Goal: Task Accomplishment & Management: Use online tool/utility

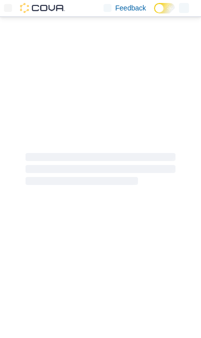
scroll to position [42, 13]
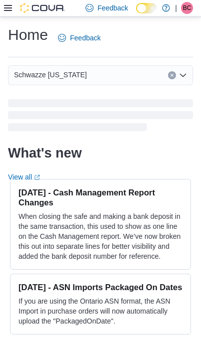
click at [11, 11] on icon at bounding box center [8, 8] width 8 height 6
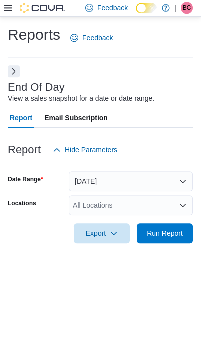
scroll to position [22, 0]
click at [152, 196] on div "All Locations" at bounding box center [131, 206] width 124 height 20
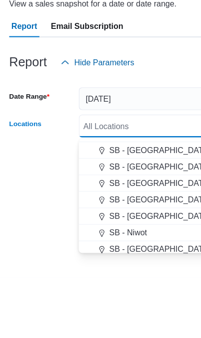
scroll to position [243, 0]
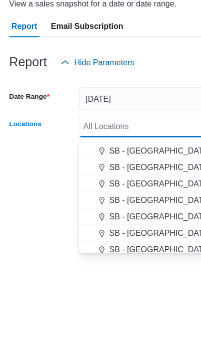
click at [138, 236] on span "SB - [GEOGRAPHIC_DATA]" at bounding box center [139, 241] width 88 height 10
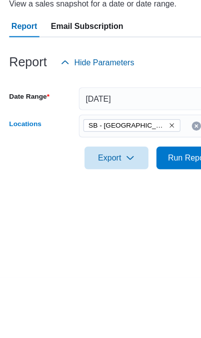
click at [36, 243] on div at bounding box center [100, 249] width 185 height 12
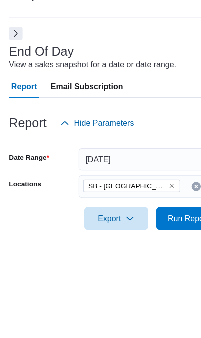
scroll to position [41, 0]
click at [158, 228] on span "Run Report" at bounding box center [165, 233] width 36 height 10
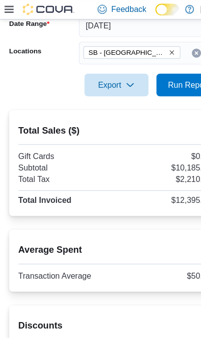
scroll to position [156, 0]
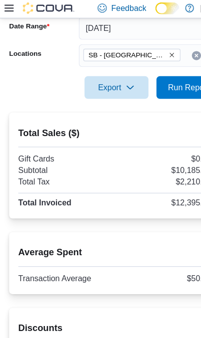
click at [152, 74] on span "Run Report" at bounding box center [165, 77] width 36 height 10
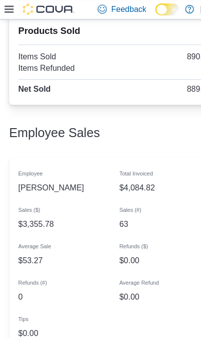
scroll to position [913, 0]
